Goal: Transaction & Acquisition: Purchase product/service

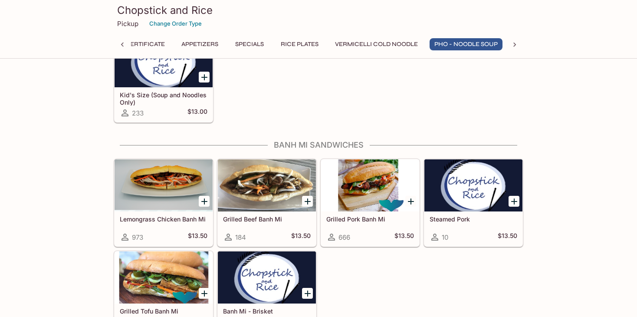
scroll to position [1455, 0]
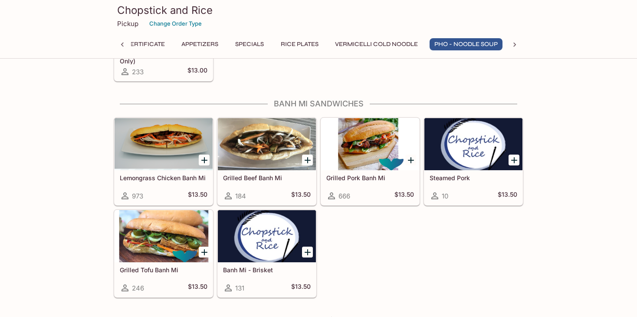
click at [208, 197] on div "Lemongrass Chicken Banh Mi 973 $13.50" at bounding box center [164, 187] width 98 height 35
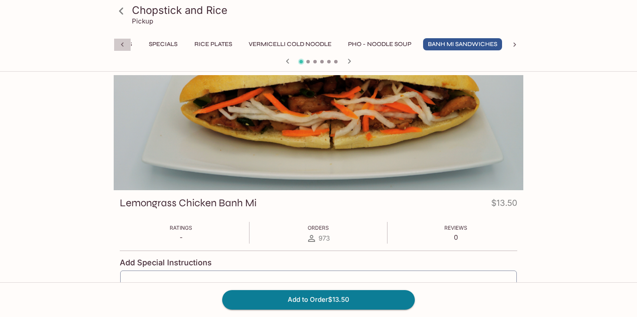
click at [120, 43] on icon at bounding box center [122, 44] width 9 height 9
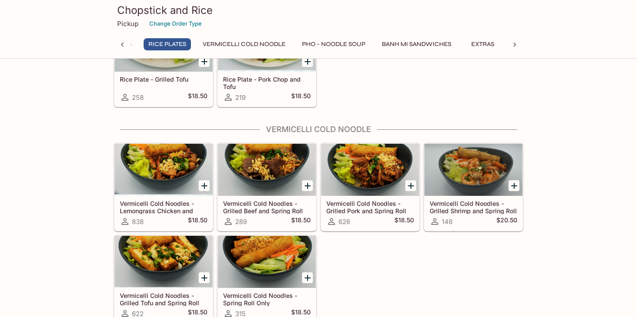
scroll to position [719, 0]
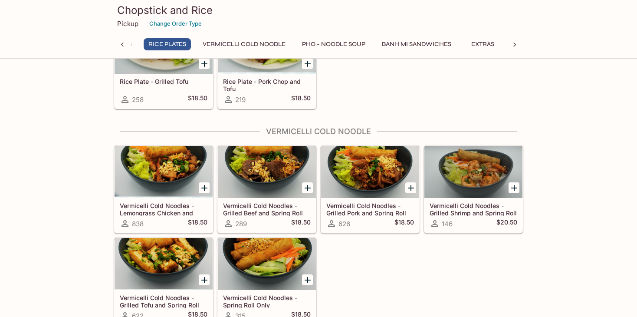
click at [192, 177] on div at bounding box center [164, 172] width 98 height 52
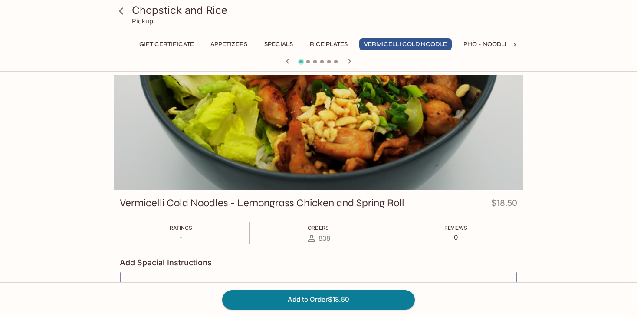
click at [348, 127] on div at bounding box center [319, 132] width 410 height 115
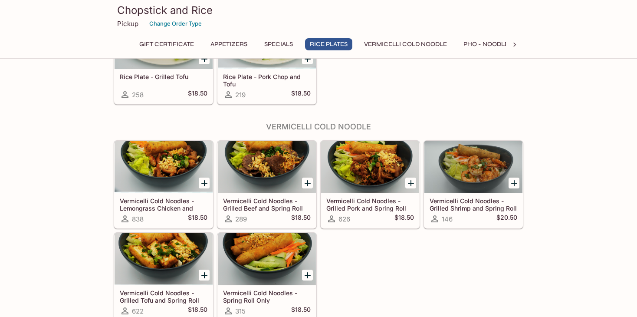
scroll to position [722, 0]
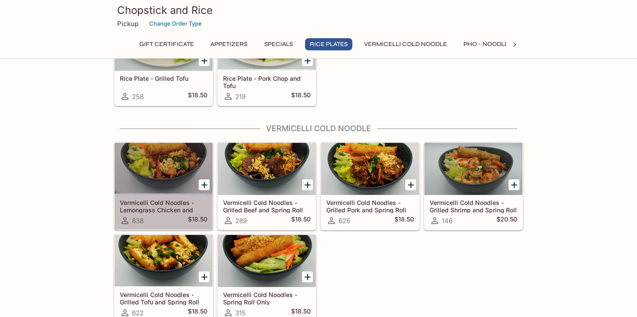
click at [200, 200] on h5 "Vermicelli Cold Noodles - Lemongrass Chicken and Spring Roll" at bounding box center [164, 206] width 88 height 14
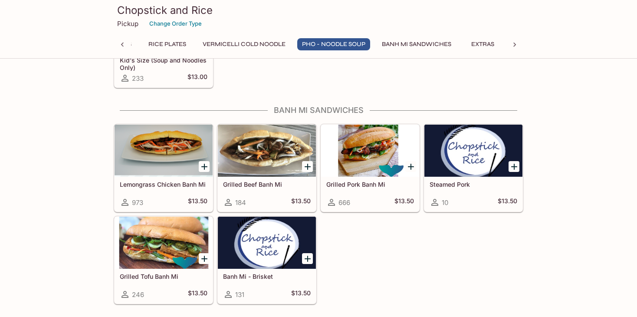
scroll to position [1448, 0]
click at [487, 43] on button "Extras" at bounding box center [482, 44] width 39 height 12
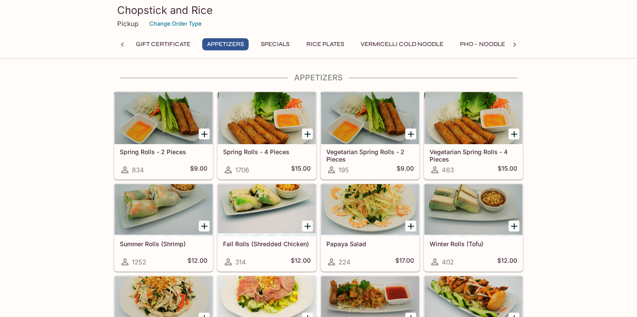
scroll to position [56, 0]
